Goal: Transaction & Acquisition: Download file/media

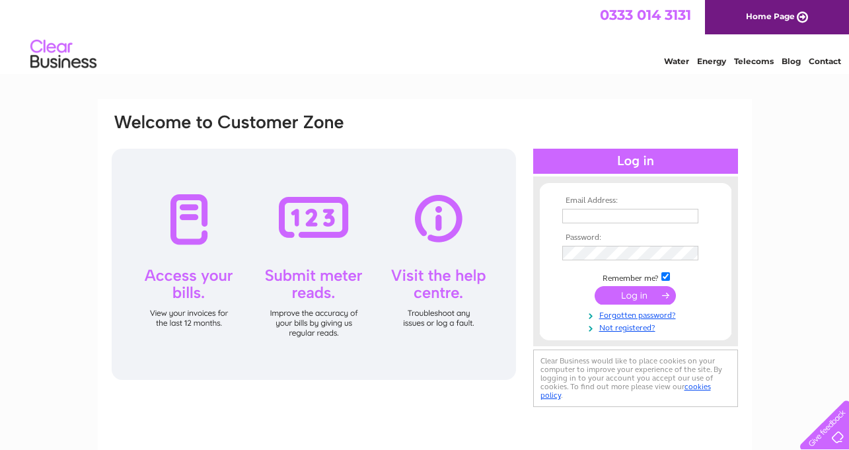
type input "delphgarage@yahoo.co.uk"
click at [627, 298] on input "submit" at bounding box center [634, 295] width 81 height 18
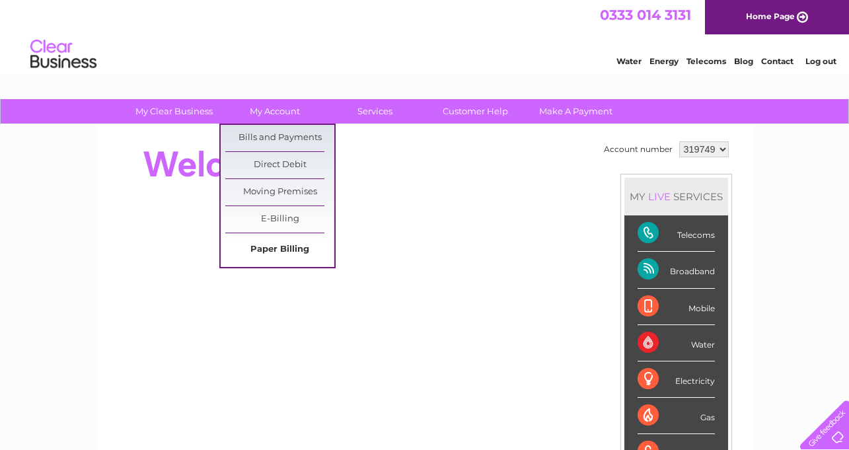
click at [276, 253] on link "Paper Billing" at bounding box center [279, 249] width 109 height 26
click at [271, 220] on link "E-Billing" at bounding box center [279, 219] width 109 height 26
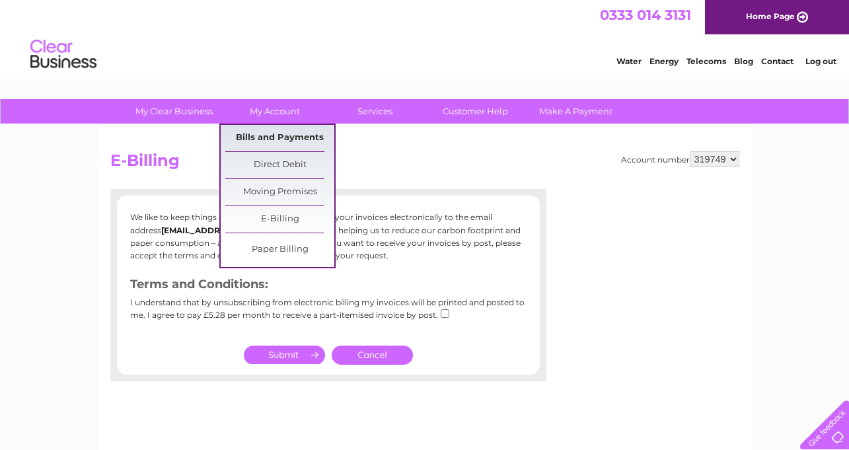
click at [287, 139] on link "Bills and Payments" at bounding box center [279, 138] width 109 height 26
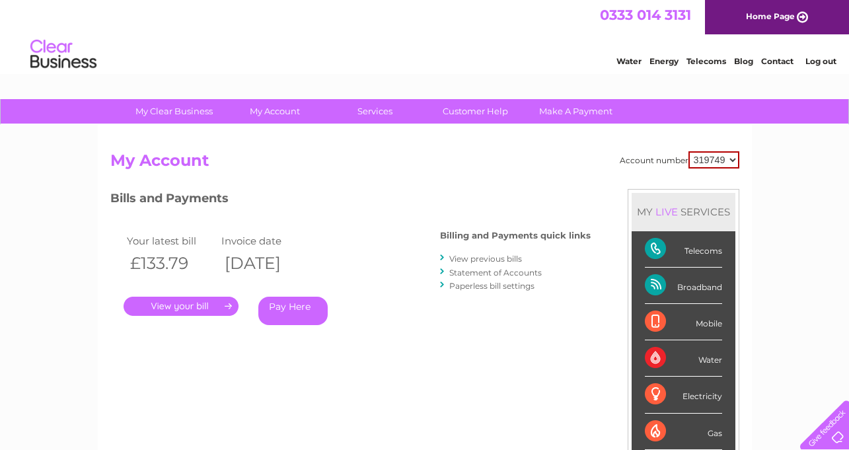
click at [178, 310] on link "." at bounding box center [180, 305] width 115 height 19
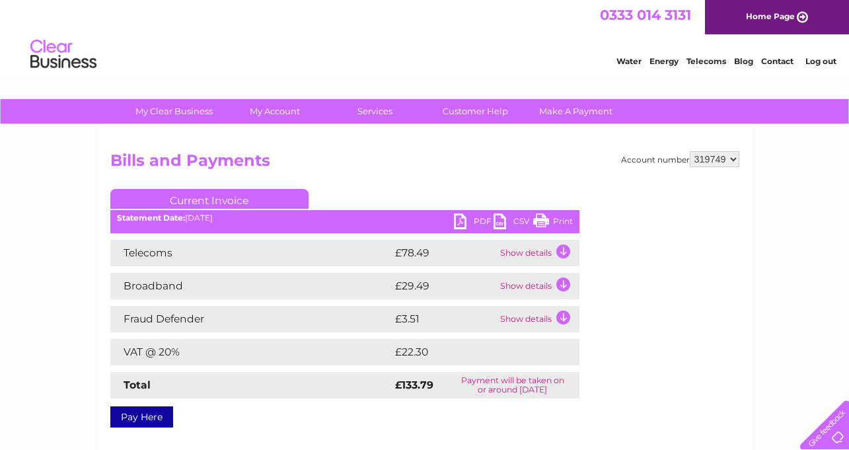
click at [562, 222] on link "Print" at bounding box center [553, 222] width 40 height 19
click at [499, 217] on link "CSV" at bounding box center [513, 222] width 40 height 19
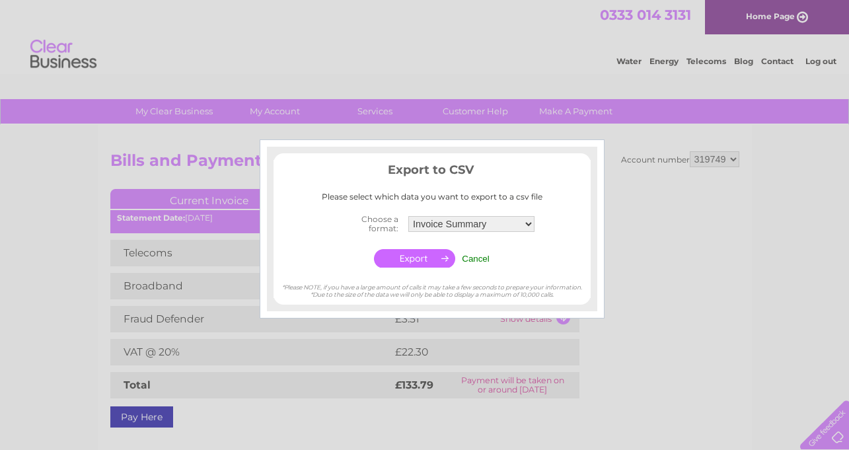
click at [394, 258] on input "button" at bounding box center [414, 258] width 81 height 18
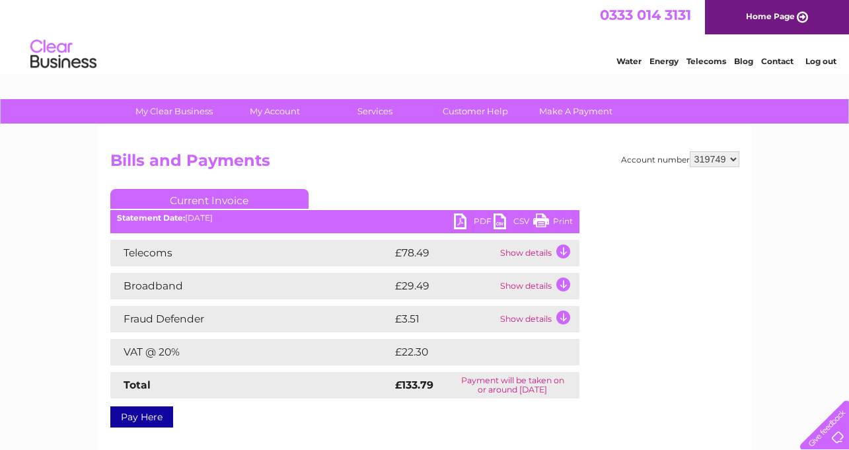
click at [460, 224] on link "PDF" at bounding box center [474, 222] width 40 height 19
